Goal: Find specific page/section: Find specific page/section

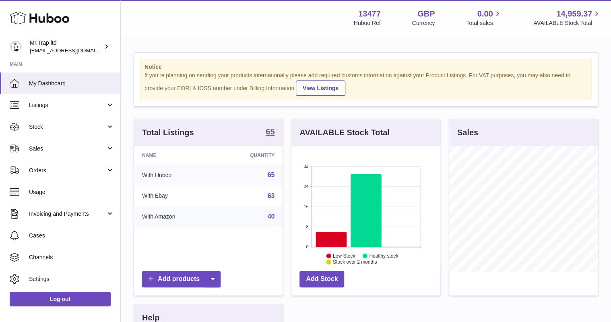
click at [58, 156] on link "Sales" at bounding box center [60, 149] width 120 height 22
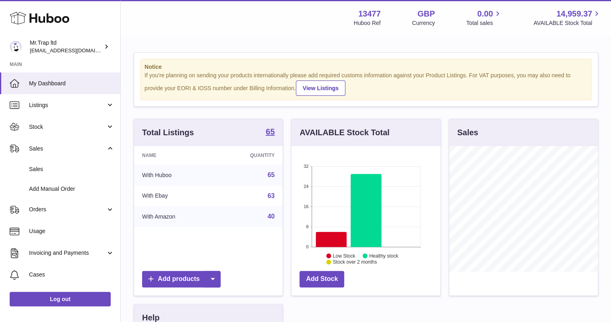
click at [49, 175] on link "Sales" at bounding box center [60, 169] width 120 height 20
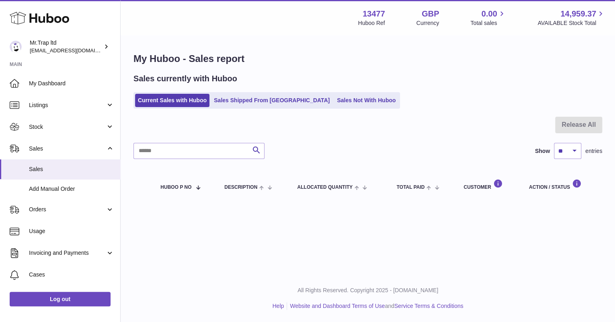
click at [334, 101] on link "Sales Not With Huboo" at bounding box center [366, 100] width 64 height 13
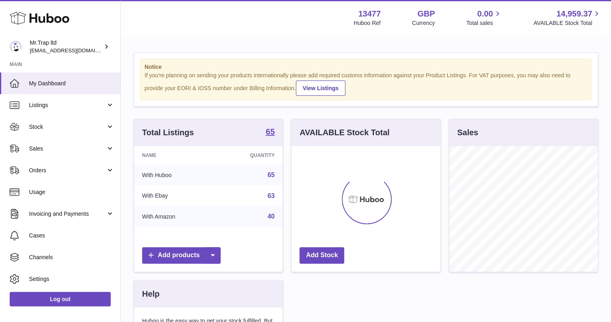
scroll to position [126, 148]
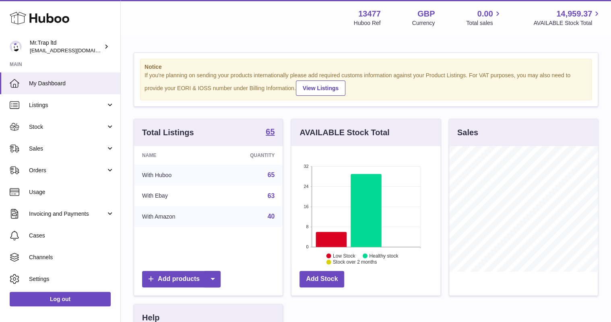
click at [54, 148] on span "Sales" at bounding box center [67, 149] width 77 height 8
